Goal: Transaction & Acquisition: Purchase product/service

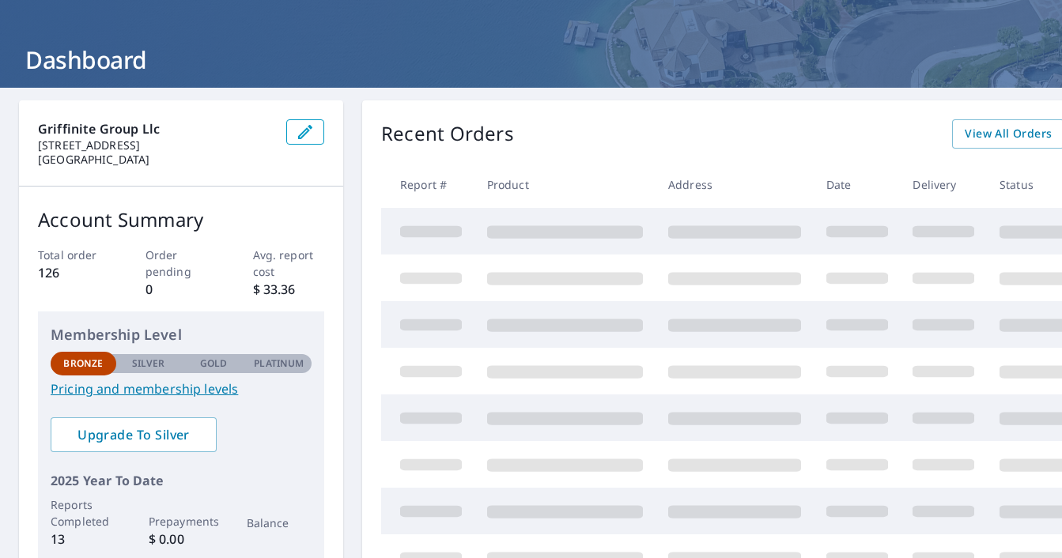
scroll to position [59, 0]
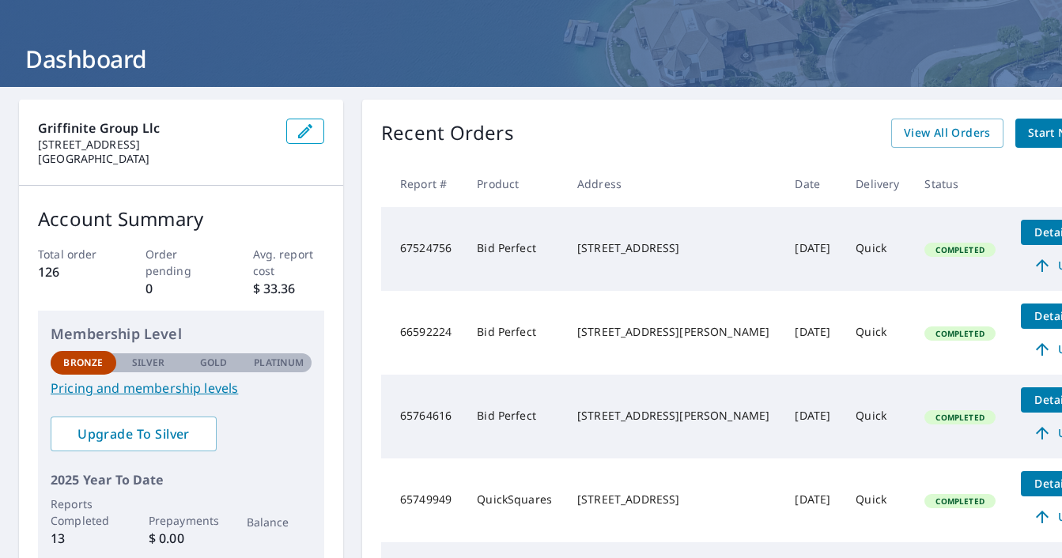
click at [1028, 134] on span "Start New Order" at bounding box center [1074, 133] width 92 height 20
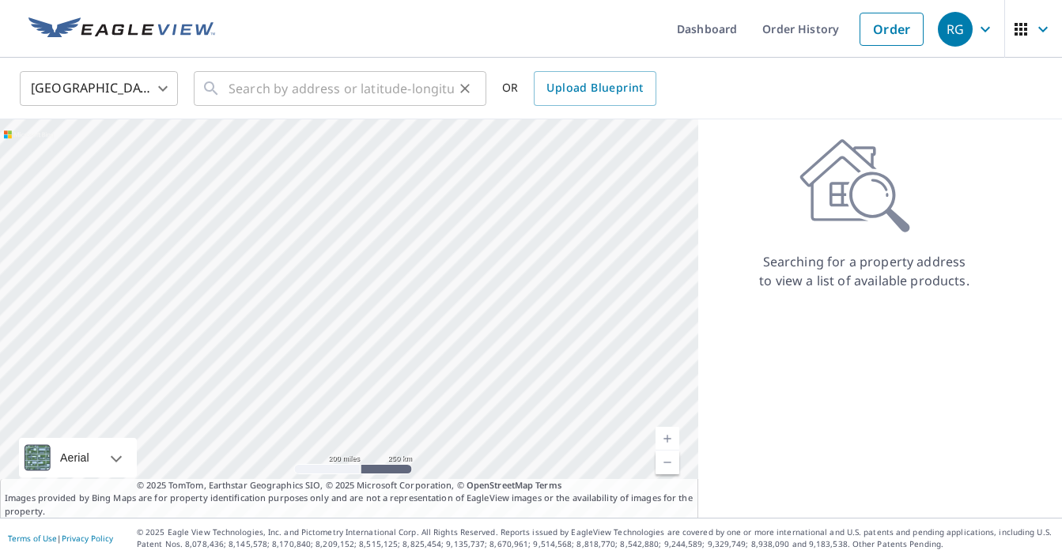
click at [297, 93] on input "text" at bounding box center [341, 88] width 225 height 44
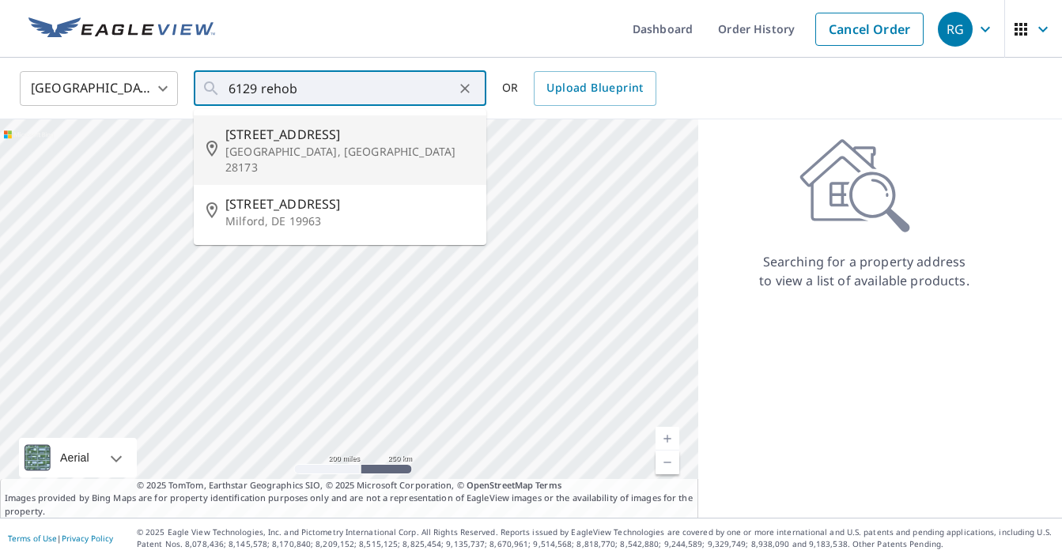
click at [259, 144] on p "[GEOGRAPHIC_DATA], [GEOGRAPHIC_DATA] 28173" at bounding box center [349, 160] width 248 height 32
type input "[STREET_ADDRESS]"
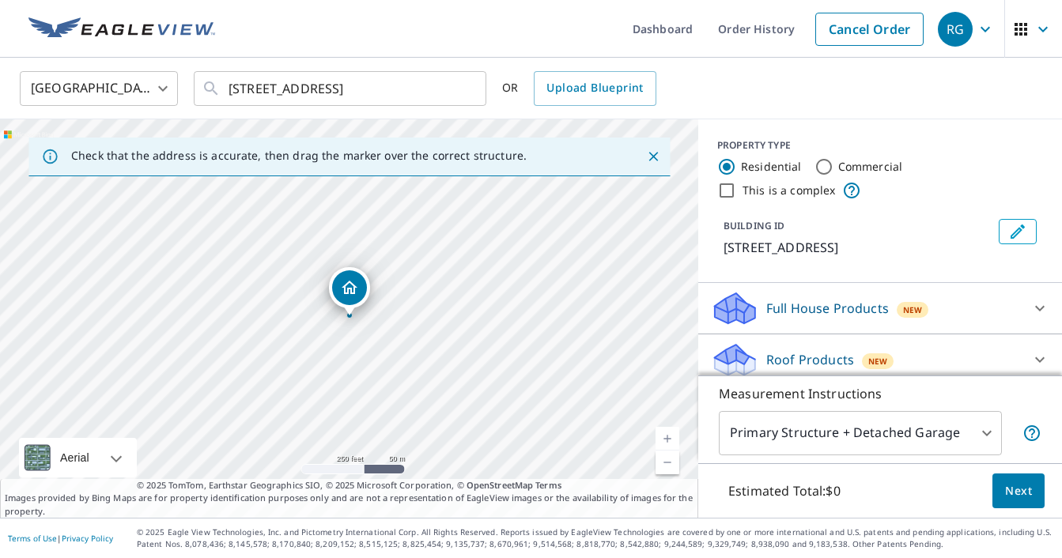
click at [653, 157] on icon "Close" at bounding box center [653, 157] width 16 height 16
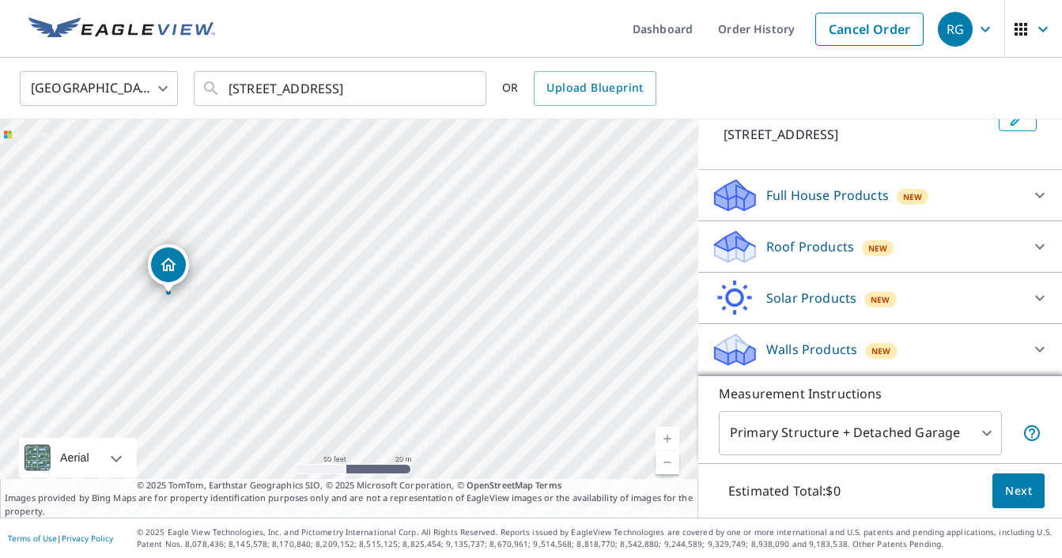
click at [1007, 257] on div "Roof Products New" at bounding box center [866, 247] width 310 height 37
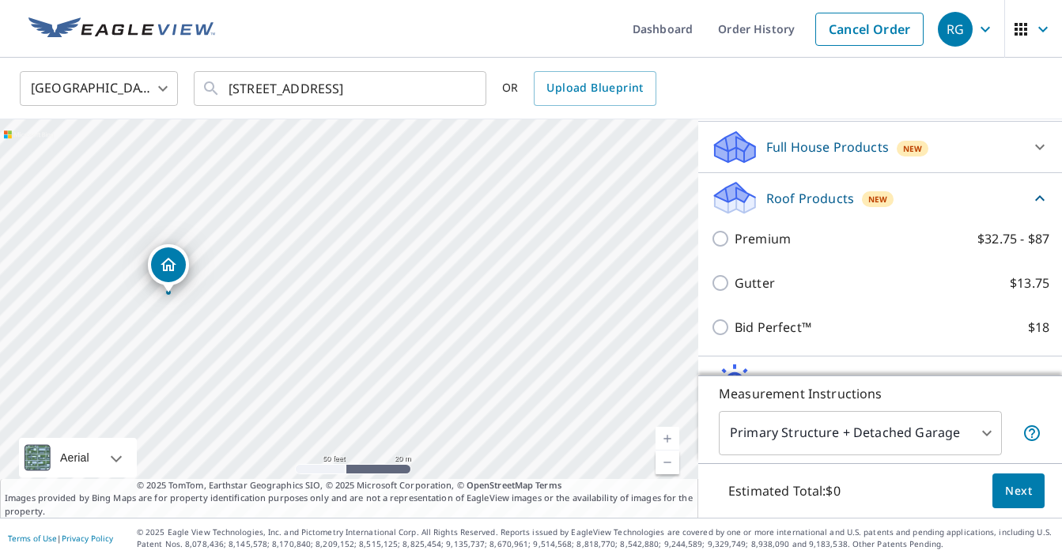
scroll to position [166, 0]
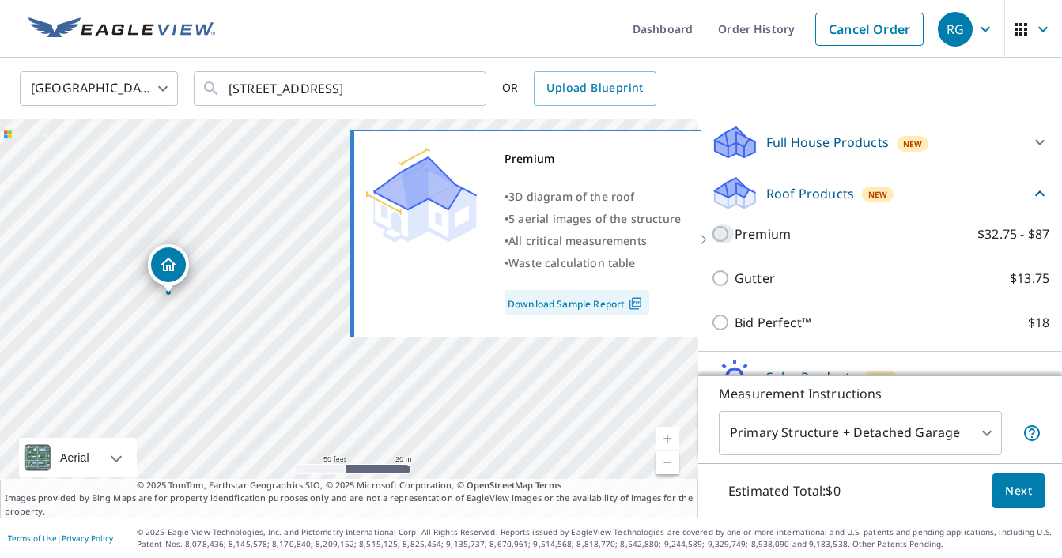
click at [719, 236] on input "Premium $32.75 - $87" at bounding box center [723, 234] width 24 height 19
checkbox input "true"
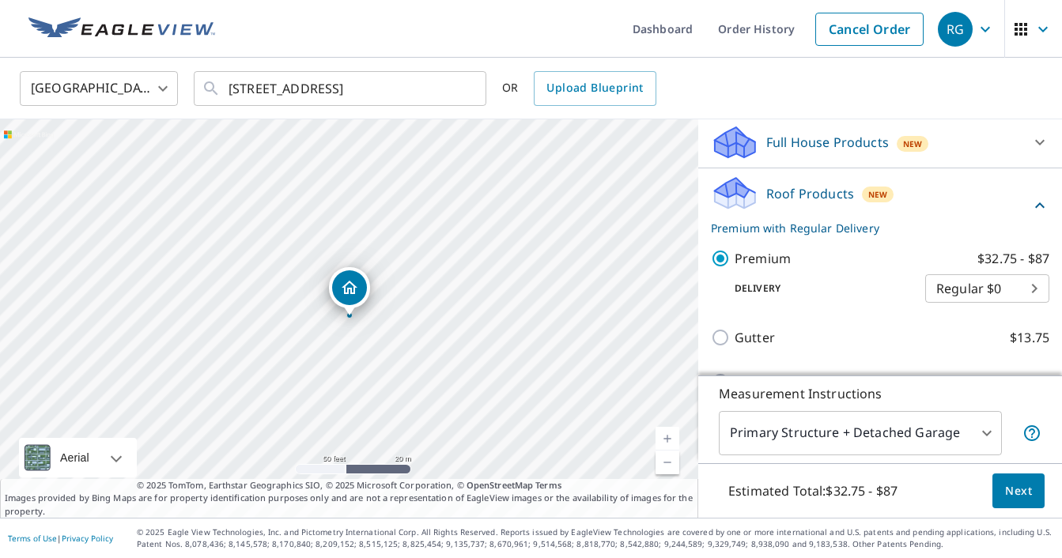
click at [917, 397] on p "Measurement Instructions" at bounding box center [880, 393] width 323 height 19
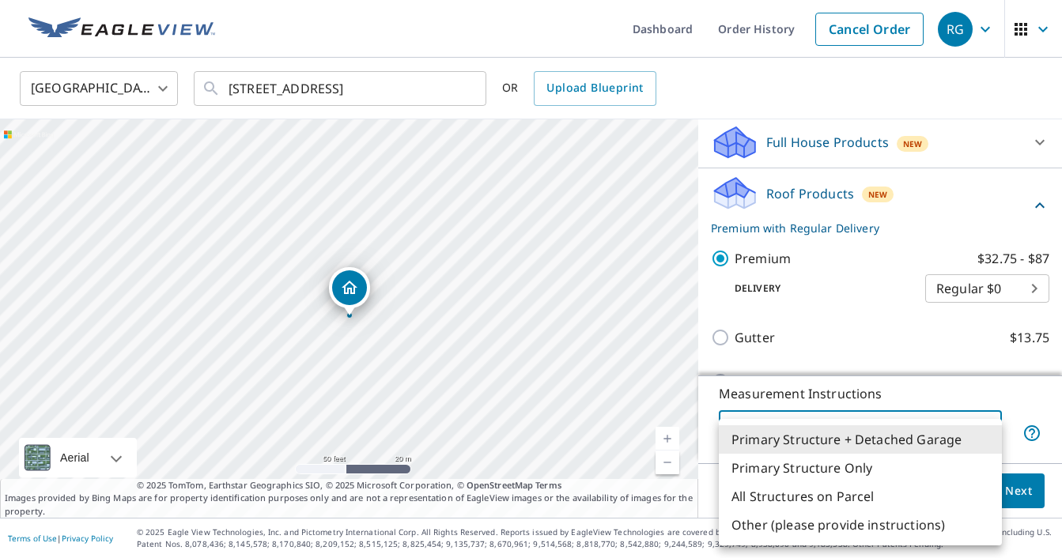
click at [921, 433] on body "RG RG Dashboard Order History Cancel Order RG [GEOGRAPHIC_DATA] [GEOGRAPHIC_DAT…" at bounding box center [531, 279] width 1062 height 558
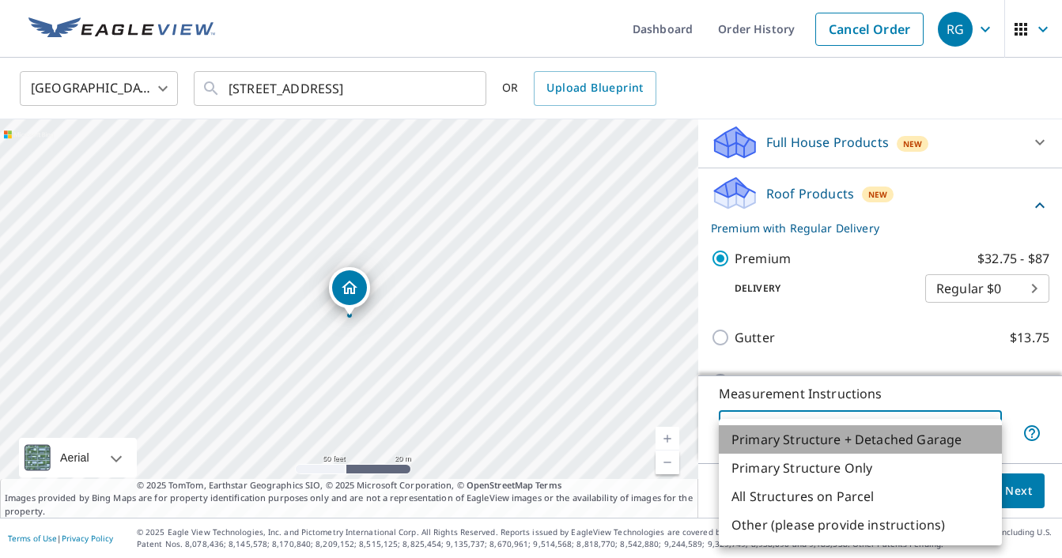
click at [924, 441] on li "Primary Structure + Detached Garage" at bounding box center [860, 440] width 283 height 28
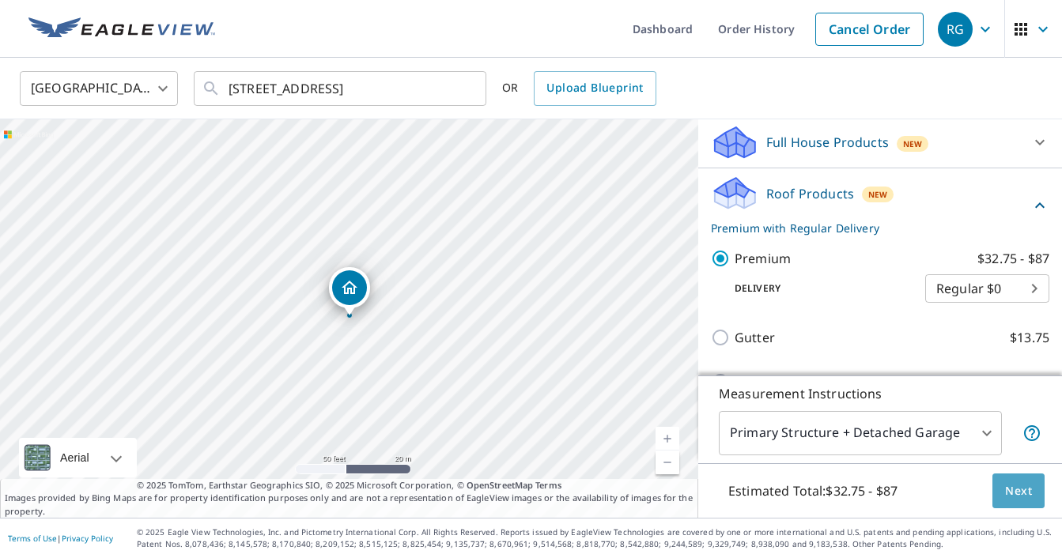
click at [1013, 486] on span "Next" at bounding box center [1018, 492] width 27 height 20
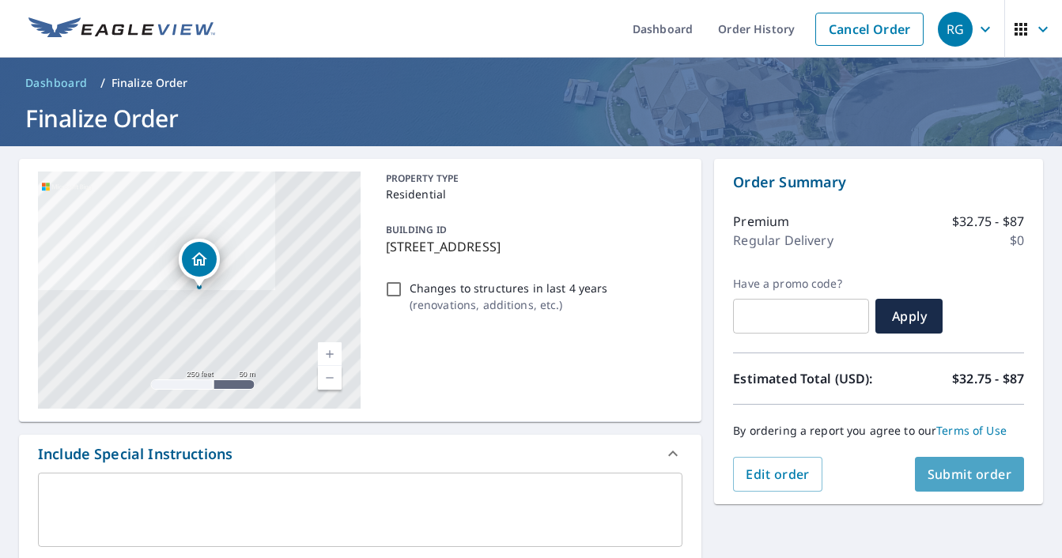
click at [993, 476] on span "Submit order" at bounding box center [970, 474] width 85 height 17
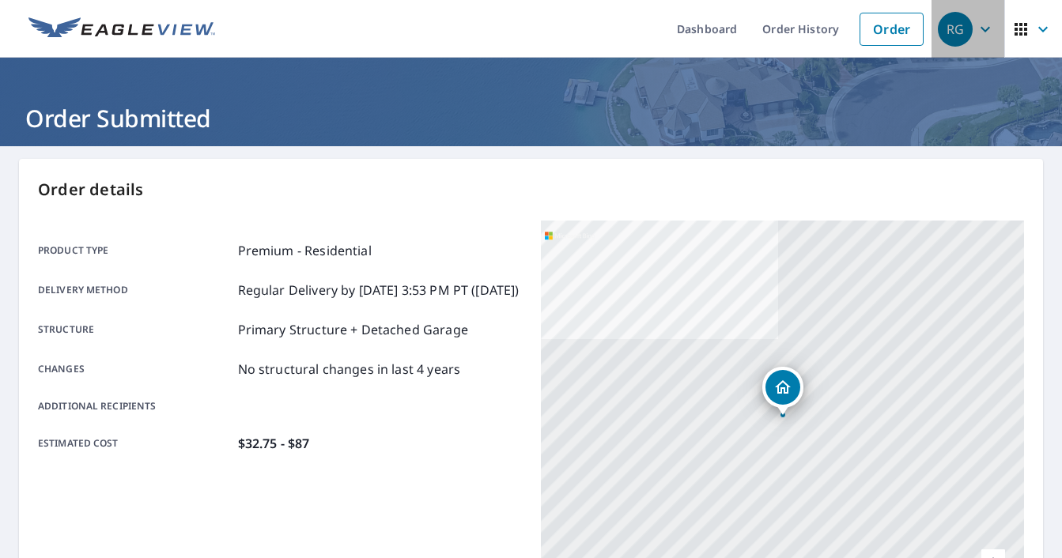
click at [964, 37] on div "RG" at bounding box center [955, 29] width 35 height 35
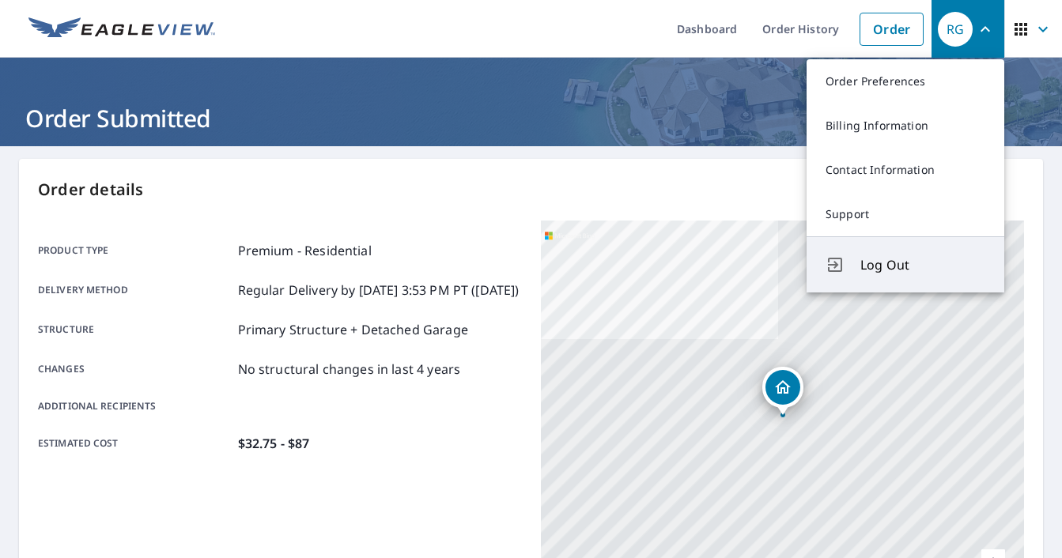
click at [898, 270] on span "Log Out" at bounding box center [923, 264] width 125 height 19
